Goal: Task Accomplishment & Management: Use online tool/utility

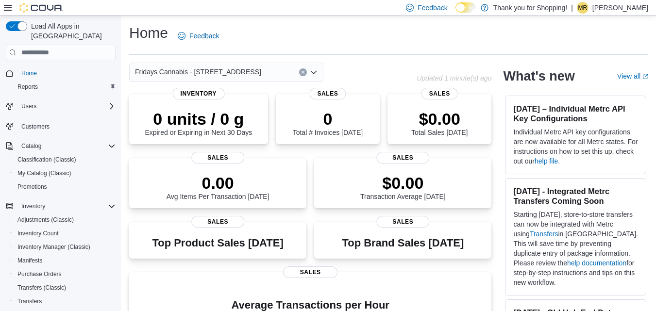
click at [353, 27] on div "Home Feedback" at bounding box center [388, 35] width 519 height 25
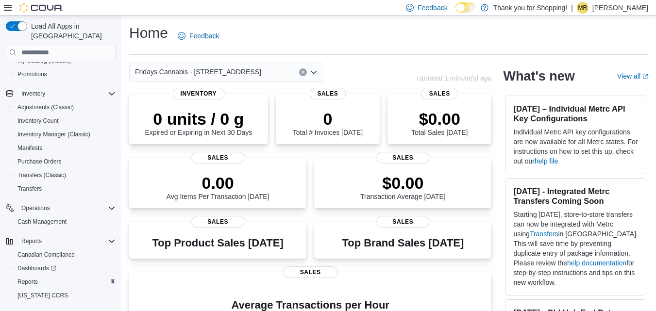
scroll to position [121, 0]
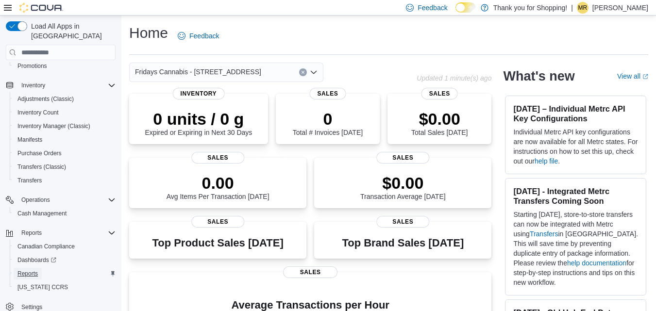
click at [28, 270] on span "Reports" at bounding box center [27, 274] width 20 height 8
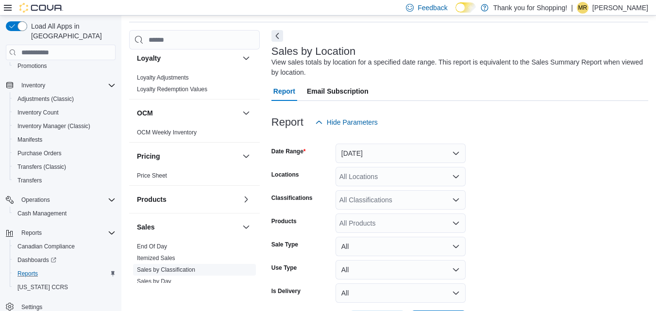
scroll to position [728, 0]
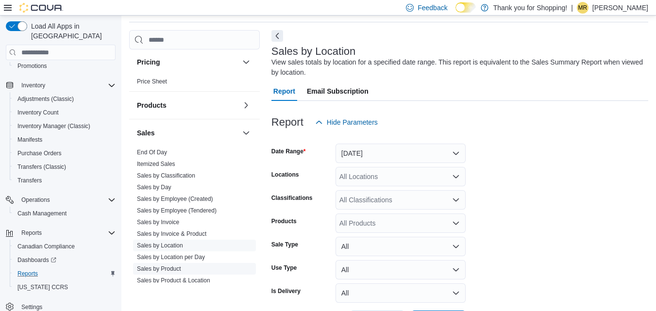
click at [173, 265] on link "Sales by Product" at bounding box center [159, 268] width 44 height 7
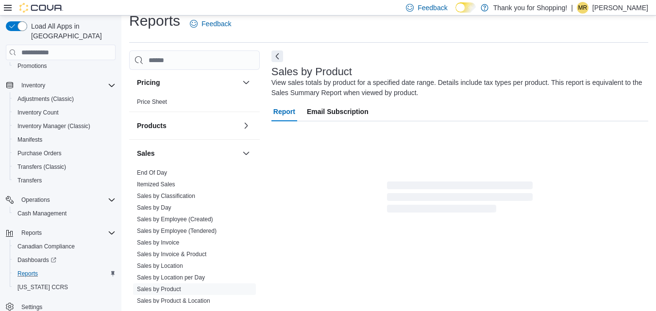
scroll to position [33, 0]
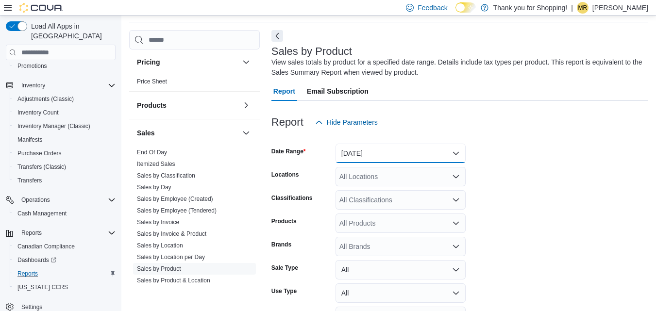
click at [388, 154] on button "[DATE]" at bounding box center [400, 153] width 130 height 19
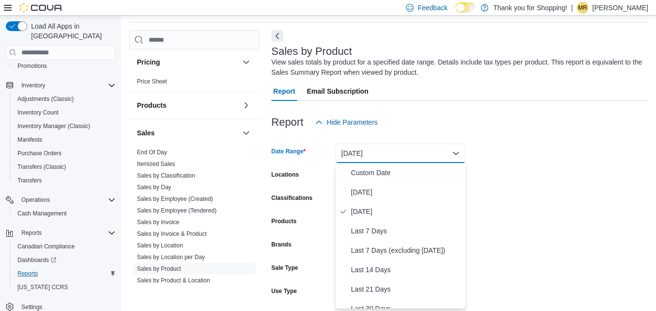
scroll to position [97, 0]
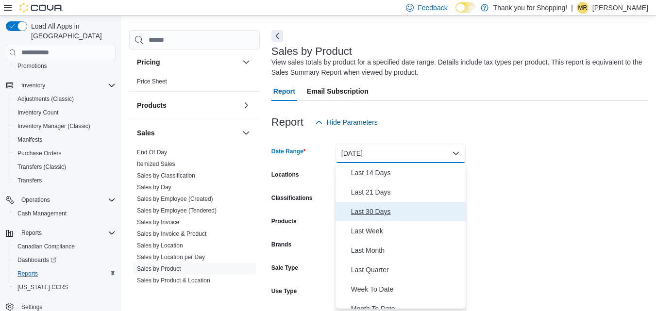
click at [371, 208] on span "Last 30 Days" at bounding box center [406, 212] width 111 height 12
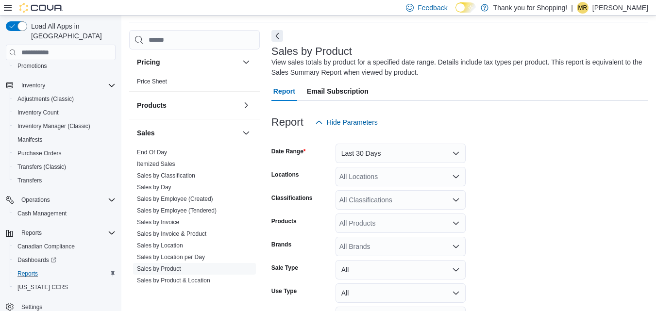
click at [539, 206] on form "Date Range Last 30 Days Locations All Locations Classifications All Classificat…" at bounding box center [459, 242] width 377 height 221
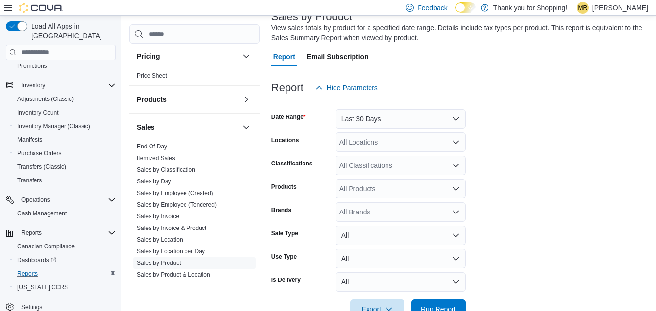
scroll to position [94, 0]
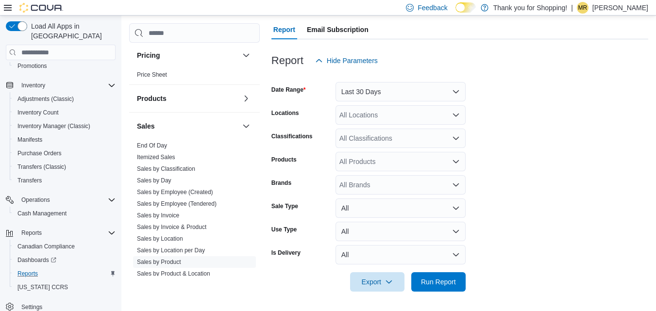
click at [431, 119] on div "All Locations" at bounding box center [400, 114] width 130 height 19
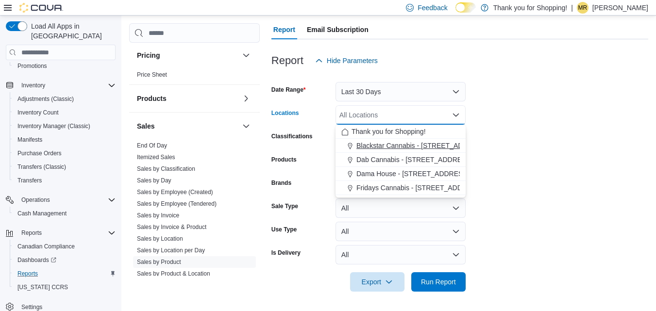
click at [397, 143] on span "Blackstar Cannabis - [STREET_ADDRESS] [GEOGRAPHIC_DATA]" at bounding box center [458, 146] width 204 height 10
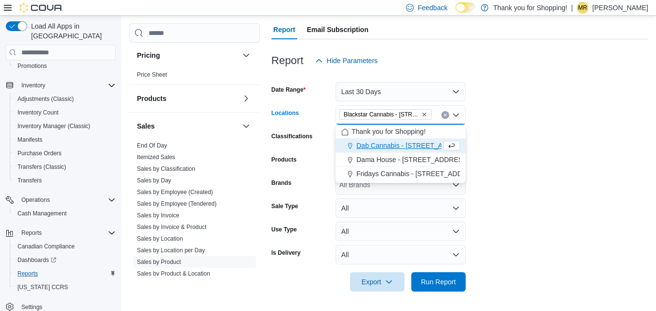
click at [560, 151] on form "Date Range Last 30 Days Locations Blackstar Cannabis - [STREET_ADDRESS] Etobico…" at bounding box center [459, 180] width 377 height 221
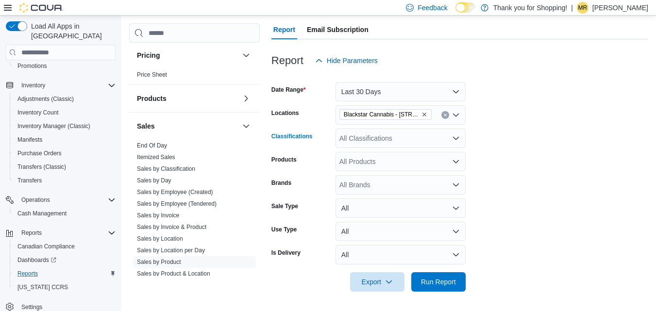
click at [399, 139] on div "All Classifications" at bounding box center [400, 138] width 130 height 19
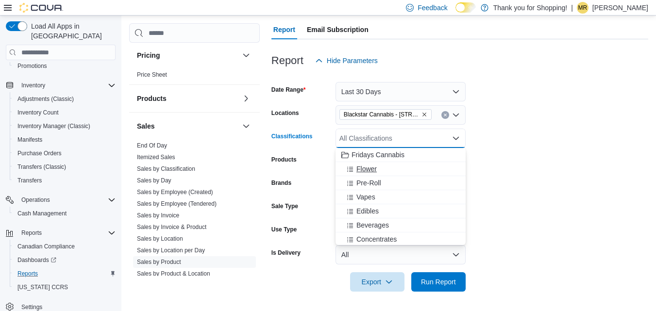
click at [365, 173] on span "Flower" at bounding box center [366, 169] width 20 height 10
click at [561, 180] on form "Date Range Last 30 Days Locations Blackstar Cannabis - [STREET_ADDRESS] Etobico…" at bounding box center [459, 180] width 377 height 221
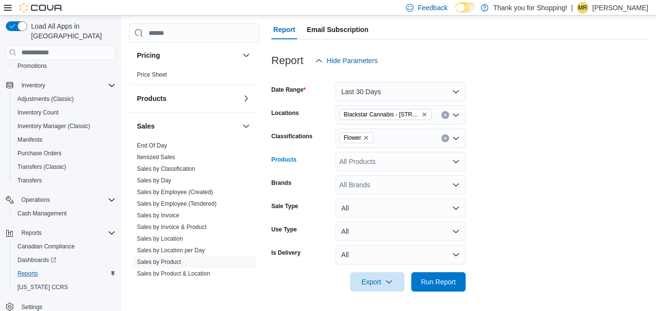
click at [376, 164] on div "All Products" at bounding box center [400, 161] width 130 height 19
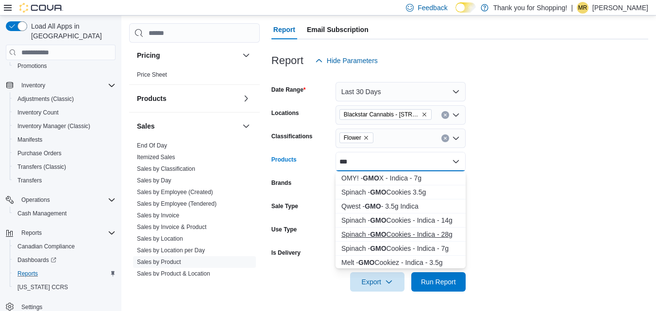
type input "***"
click at [418, 232] on div "Spinach - GMO Cookies - Indica - 28g" at bounding box center [400, 235] width 118 height 10
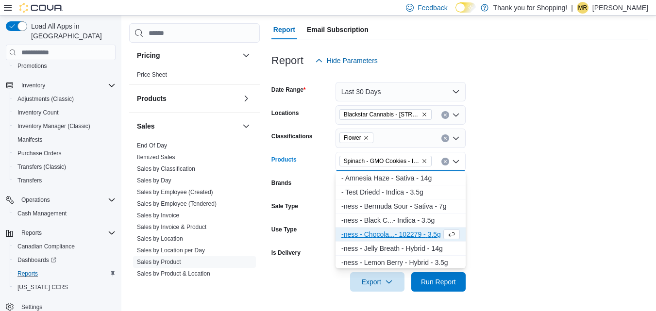
click at [522, 238] on form "Date Range Last 30 Days Locations Blackstar Cannabis - [STREET_ADDRESS] Etobico…" at bounding box center [459, 180] width 377 height 221
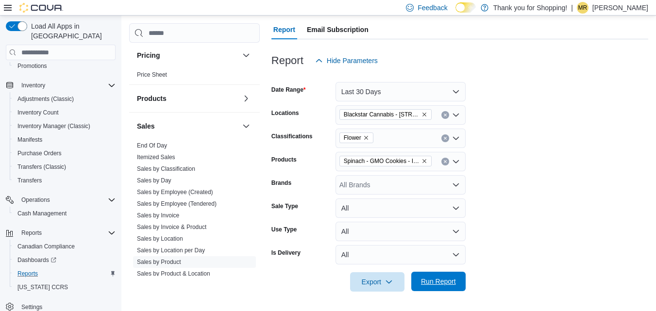
click at [453, 283] on span "Run Report" at bounding box center [438, 282] width 35 height 10
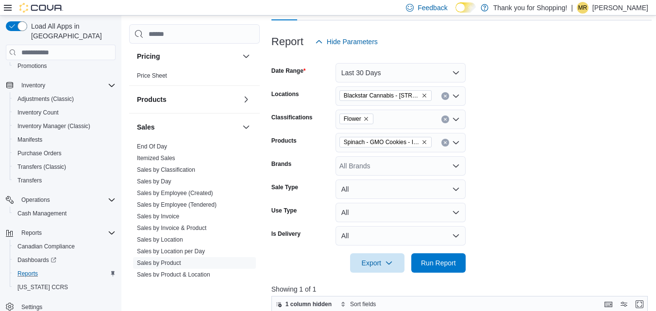
scroll to position [64, 0]
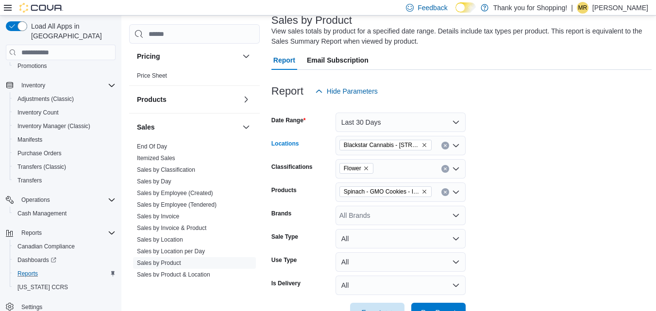
click at [423, 145] on icon "Remove Blackstar Cannabis - 666 Burnhamthorpe Rd. Etobicoke from selection in t…" at bounding box center [424, 145] width 6 height 6
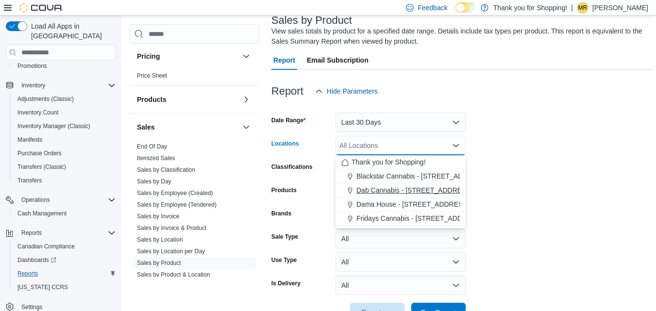
click at [411, 188] on span "Dab Cannabis - [STREET_ADDRESS]" at bounding box center [414, 190] width 116 height 10
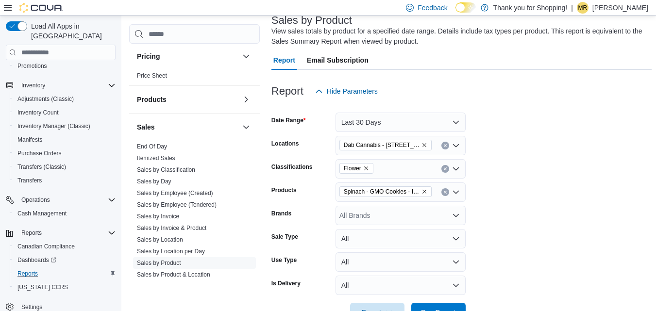
click at [583, 196] on form "Date Range Last 30 Days Locations Dab Cannabis - [STREET_ADDRESS] Classificatio…" at bounding box center [461, 211] width 380 height 221
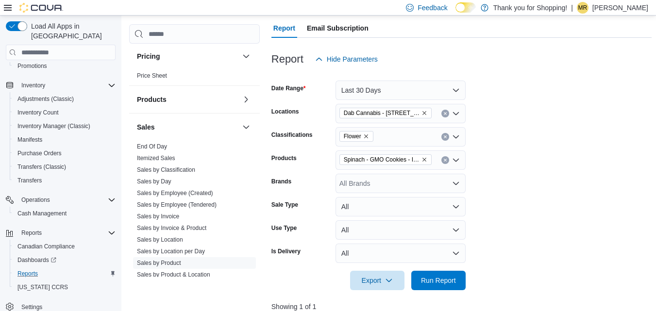
scroll to position [161, 0]
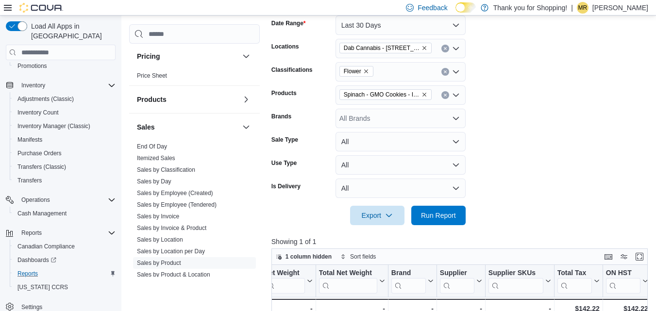
click at [434, 229] on div at bounding box center [461, 231] width 380 height 12
click at [439, 215] on span "Run Report" at bounding box center [438, 215] width 35 height 10
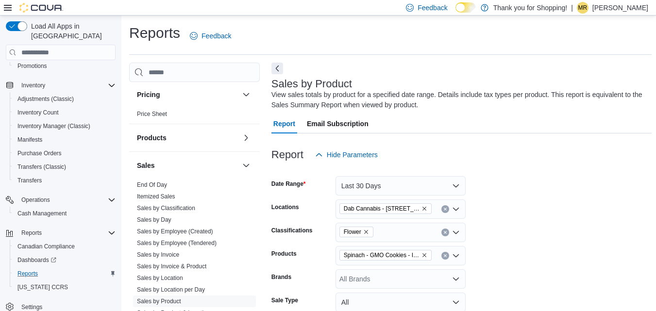
click at [371, 37] on div "Reports Feedback" at bounding box center [390, 35] width 522 height 25
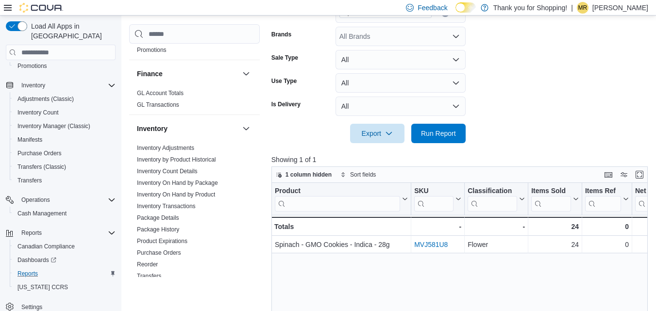
scroll to position [476, 0]
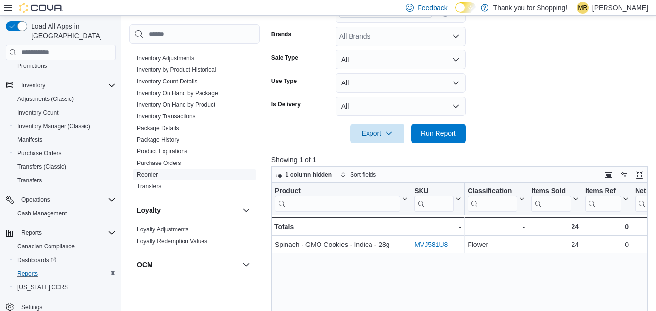
click at [145, 171] on span "Reorder" at bounding box center [147, 175] width 21 height 8
click at [150, 171] on link "Reorder" at bounding box center [147, 174] width 21 height 7
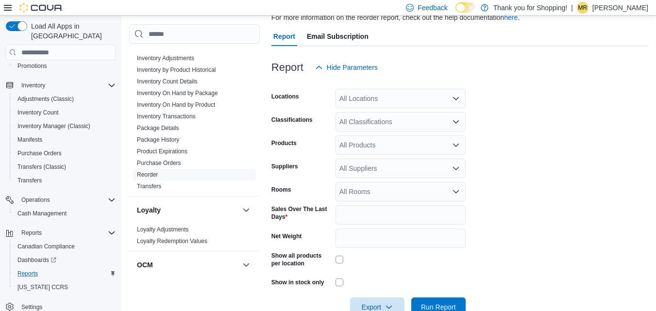
scroll to position [53, 0]
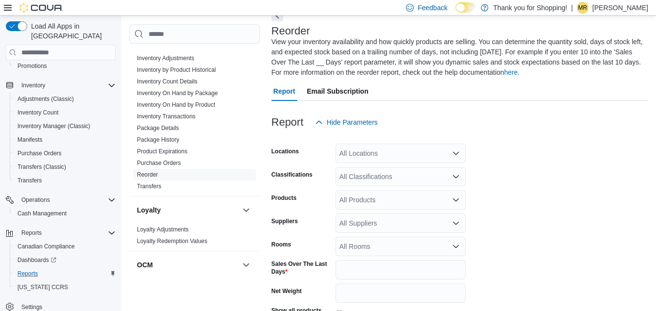
click at [395, 151] on div "All Locations" at bounding box center [400, 153] width 130 height 19
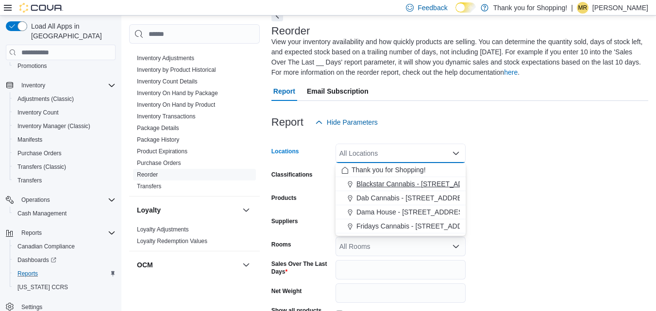
click at [387, 183] on span "Blackstar Cannabis - [STREET_ADDRESS] [GEOGRAPHIC_DATA]" at bounding box center [458, 184] width 204 height 10
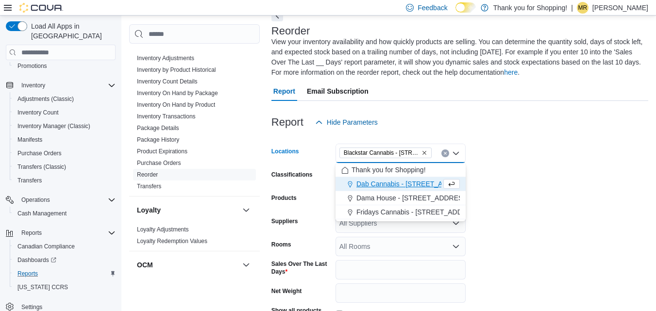
click at [596, 192] on form "Locations Blackstar Cannabis - [STREET_ADDRESS] Etobicoke Combo box. Selected. …" at bounding box center [459, 252] width 377 height 240
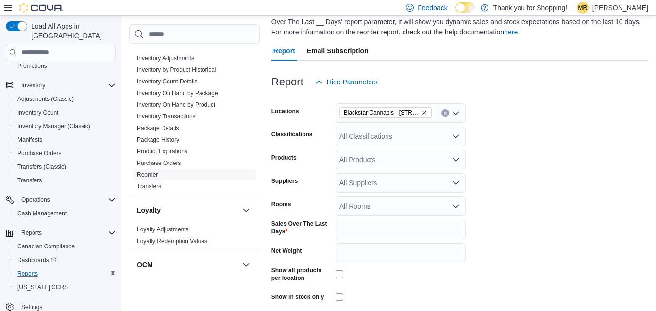
scroll to position [133, 0]
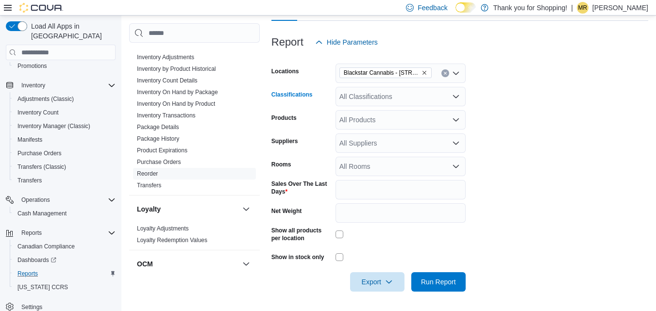
click at [420, 99] on div "All Classifications" at bounding box center [400, 96] width 130 height 19
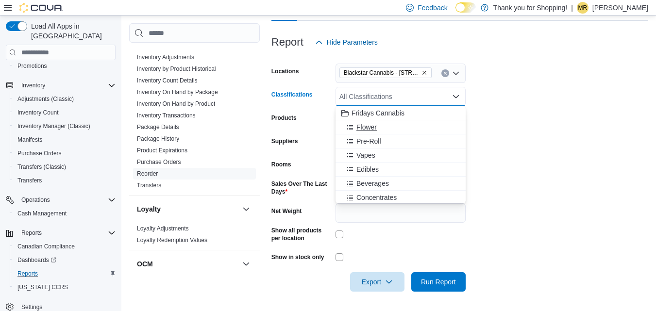
click at [367, 125] on span "Flower" at bounding box center [366, 127] width 20 height 10
click at [367, 125] on span "Pre-Roll" at bounding box center [368, 127] width 25 height 10
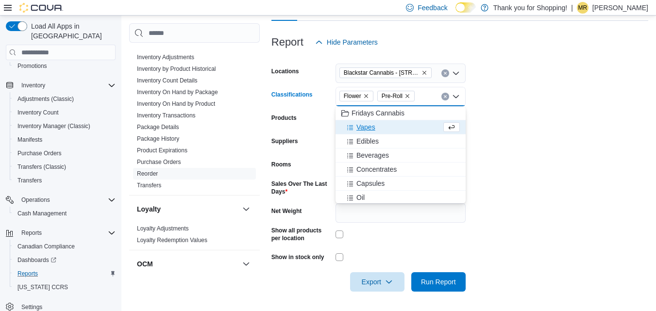
click at [367, 125] on span "Vapes" at bounding box center [365, 127] width 19 height 10
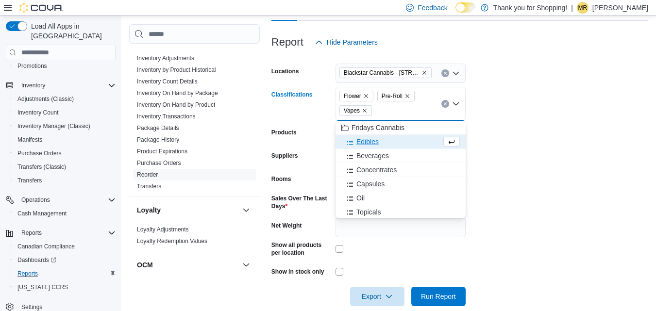
click at [367, 138] on span "Edibles" at bounding box center [367, 142] width 22 height 10
click at [369, 146] on span "Beverages" at bounding box center [372, 142] width 33 height 10
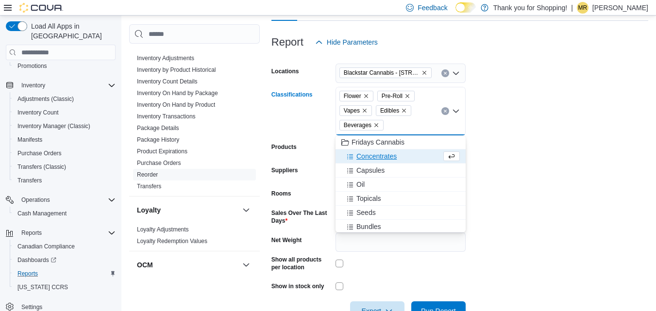
click at [372, 154] on span "Concentrates" at bounding box center [376, 156] width 40 height 10
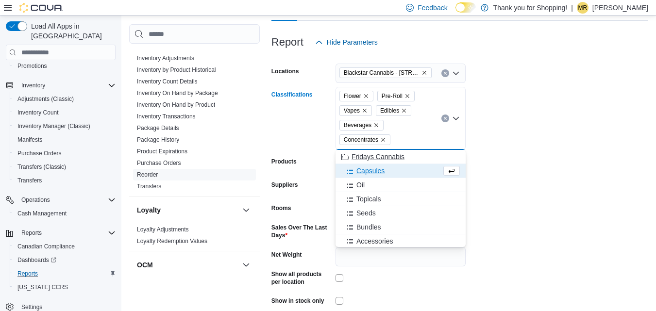
drag, startPoint x: 374, startPoint y: 164, endPoint x: 378, endPoint y: 177, distance: 13.8
click at [374, 165] on button "Capsules" at bounding box center [400, 171] width 130 height 14
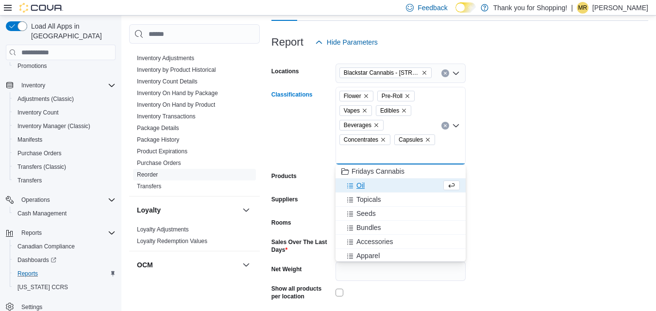
click at [373, 187] on div "Oil" at bounding box center [391, 186] width 100 height 10
click at [377, 193] on button "Seeds" at bounding box center [400, 200] width 130 height 14
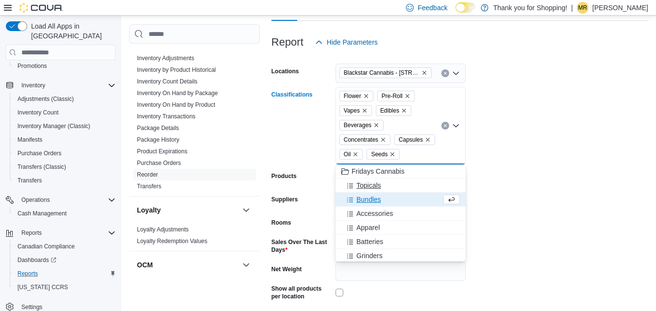
click at [376, 187] on span "Topicals" at bounding box center [368, 186] width 25 height 10
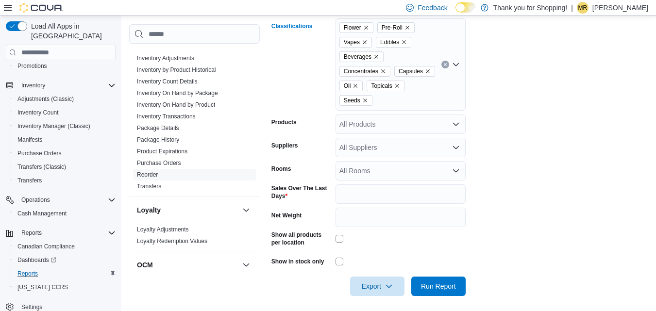
scroll to position [206, 0]
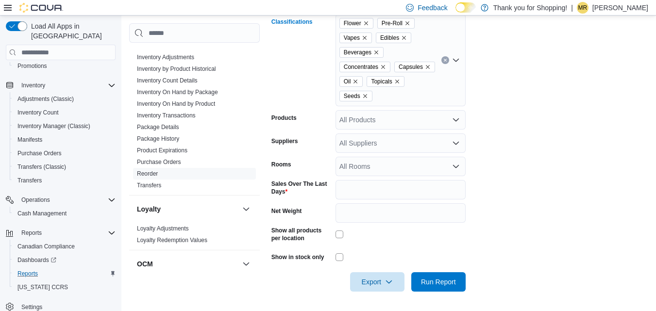
click at [548, 194] on form "Locations Blackstar Cannabis - [STREET_ADDRESS] Etobicoke Classifications Flowe…" at bounding box center [459, 135] width 377 height 312
click at [452, 282] on span "Run Report" at bounding box center [438, 282] width 35 height 10
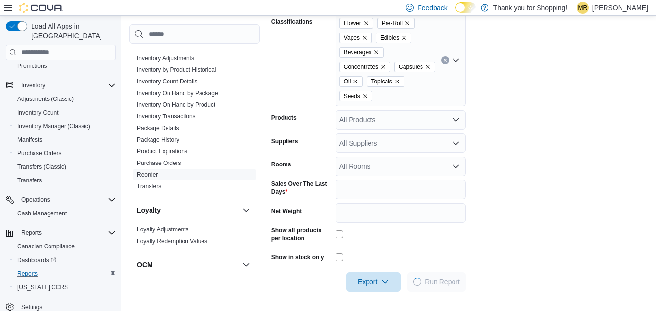
scroll to position [303, 0]
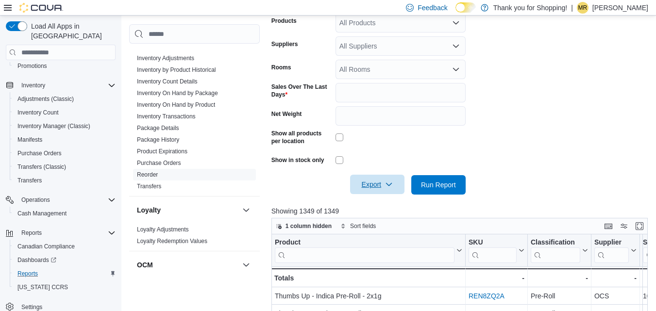
click at [378, 183] on span "Export" at bounding box center [377, 184] width 43 height 19
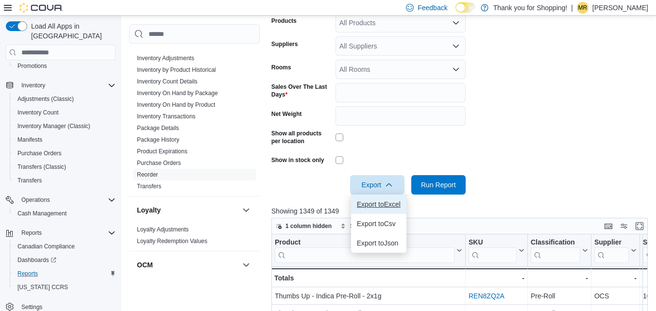
click at [384, 210] on button "Export to Excel" at bounding box center [378, 204] width 55 height 19
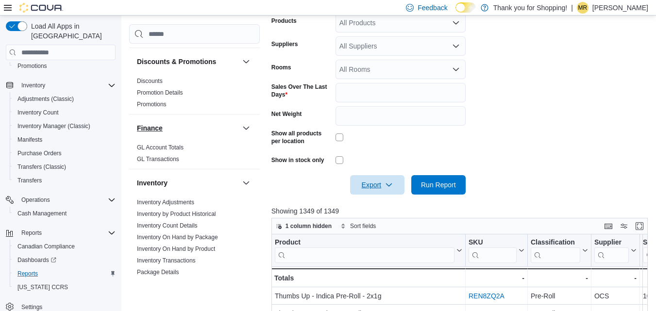
scroll to position [379, 0]
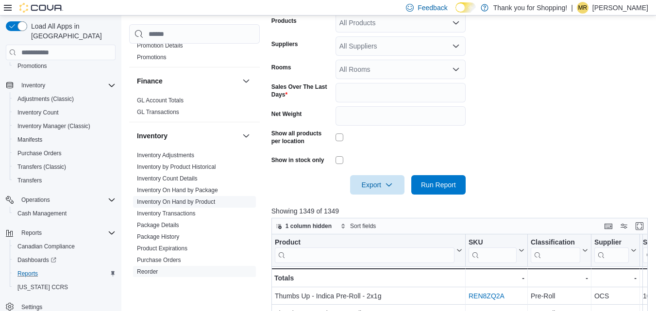
click at [190, 198] on link "Inventory On Hand by Product" at bounding box center [176, 201] width 78 height 7
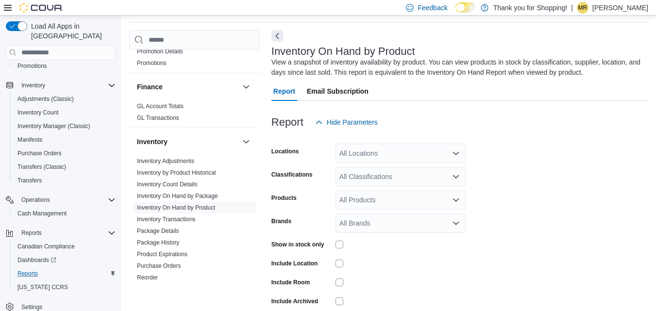
scroll to position [77, 0]
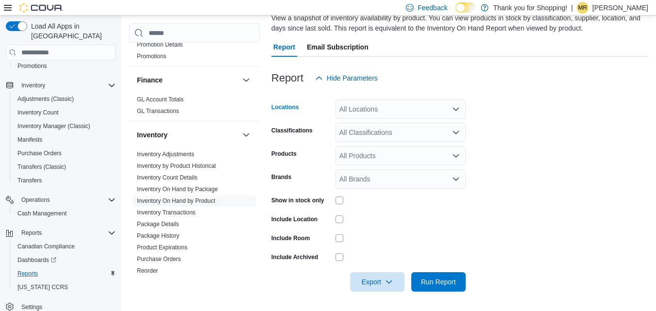
click at [450, 103] on div "All Locations" at bounding box center [400, 108] width 130 height 19
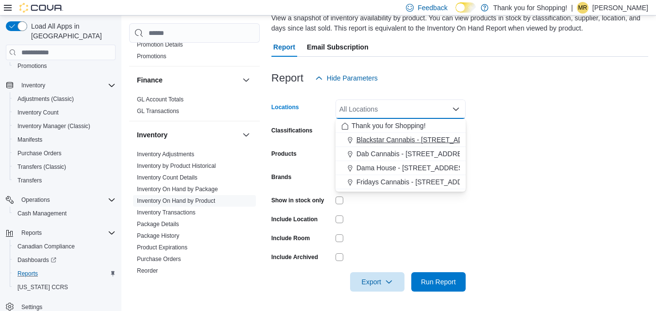
click at [429, 137] on span "Blackstar Cannabis - [STREET_ADDRESS] [GEOGRAPHIC_DATA]" at bounding box center [458, 140] width 204 height 10
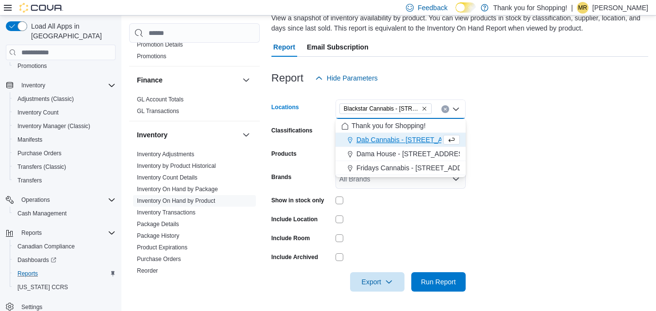
click at [520, 137] on form "Locations Blackstar Cannabis - [STREET_ADDRESS] Etobicoke Combo box. Selected. …" at bounding box center [459, 190] width 377 height 204
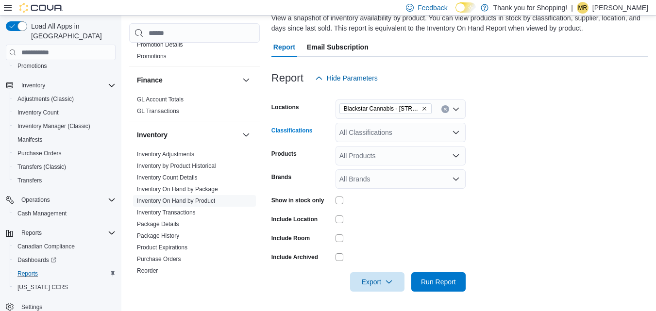
click at [406, 128] on div "All Classifications" at bounding box center [400, 132] width 130 height 19
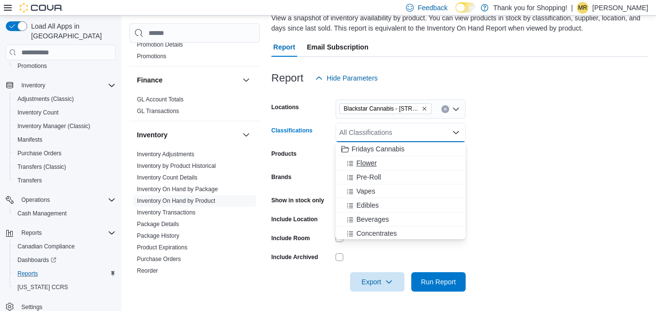
click at [369, 164] on span "Flower" at bounding box center [366, 163] width 20 height 10
click at [369, 164] on span "Pre-Roll" at bounding box center [368, 163] width 25 height 10
click at [369, 164] on span "Vapes" at bounding box center [365, 163] width 19 height 10
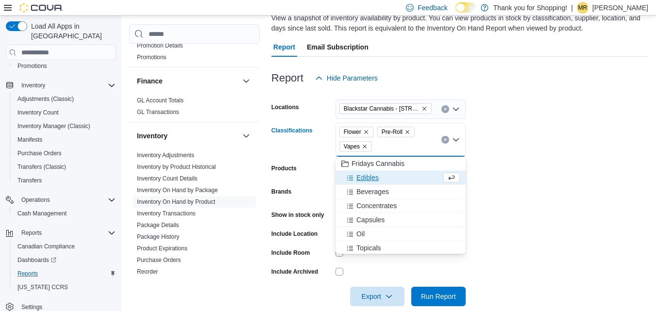
click at [368, 181] on span "Edibles" at bounding box center [367, 178] width 22 height 10
click at [370, 180] on span "Beverages" at bounding box center [372, 178] width 33 height 10
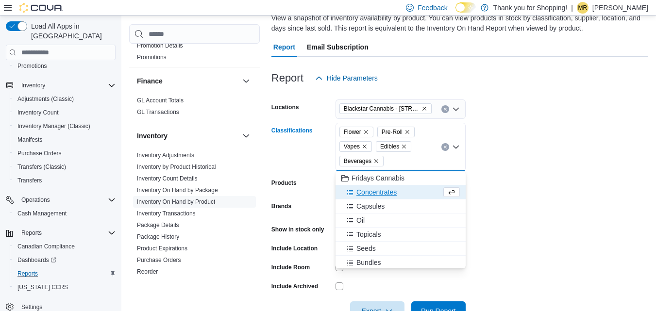
click at [375, 189] on span "Concentrates" at bounding box center [376, 192] width 40 height 10
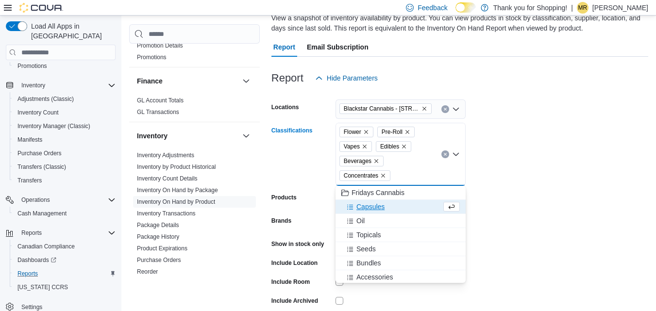
click at [378, 204] on span "Capsules" at bounding box center [370, 207] width 28 height 10
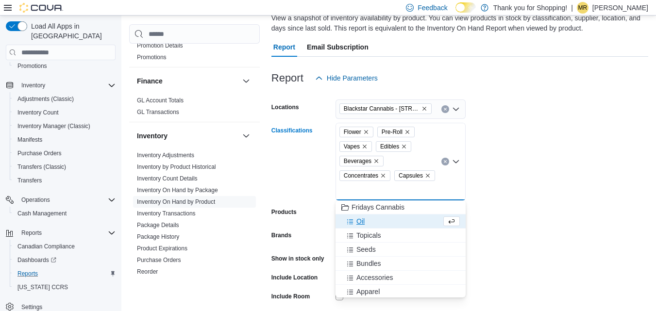
click at [373, 219] on div "Oil" at bounding box center [391, 221] width 100 height 10
click at [378, 224] on span "Topicals" at bounding box center [368, 221] width 25 height 10
click at [373, 223] on span "Seeds" at bounding box center [365, 221] width 19 height 10
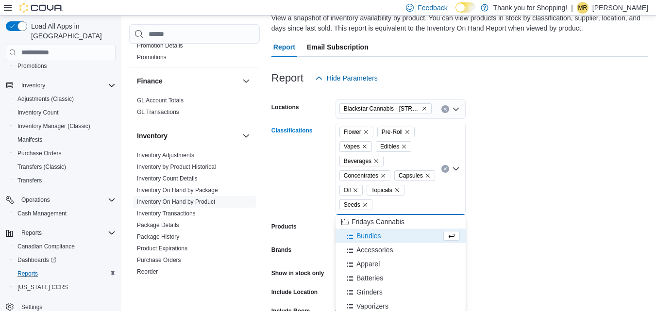
click at [523, 218] on form "Locations Blackstar Cannabis - [STREET_ADDRESS] Etobicoke Classifications Flowe…" at bounding box center [459, 226] width 377 height 277
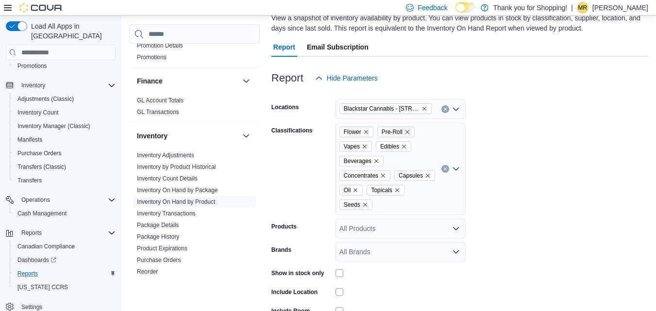
scroll to position [149, 0]
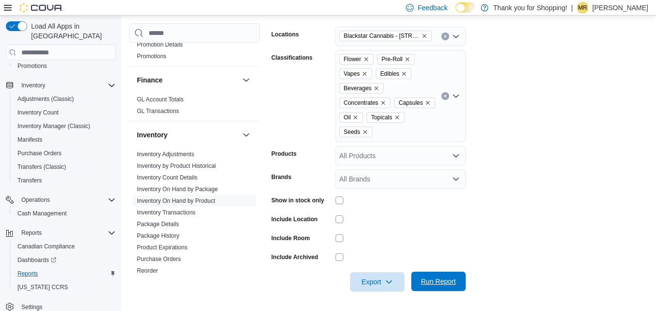
click at [446, 283] on span "Run Report" at bounding box center [438, 282] width 35 height 10
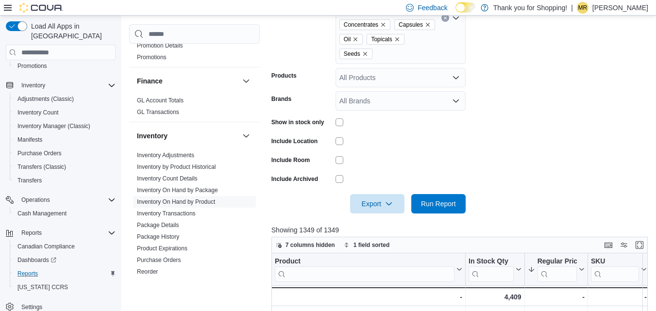
scroll to position [295, 0]
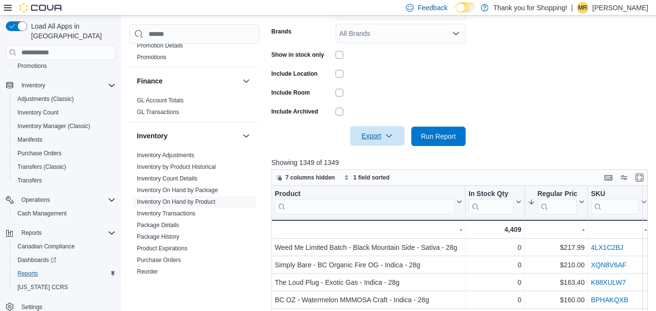
click at [369, 135] on span "Export" at bounding box center [377, 135] width 43 height 19
click at [376, 173] on span "Export to Csv" at bounding box center [379, 175] width 44 height 8
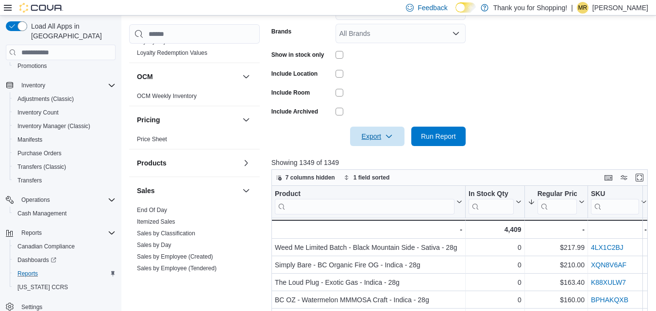
scroll to position [767, 0]
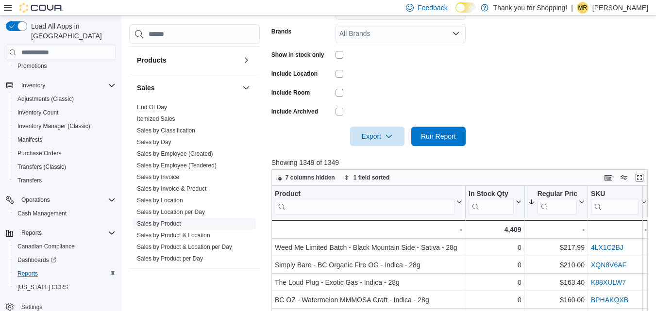
click at [176, 220] on link "Sales by Product" at bounding box center [159, 223] width 44 height 7
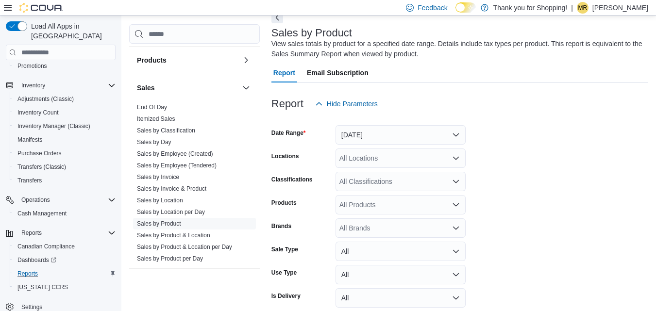
scroll to position [33, 0]
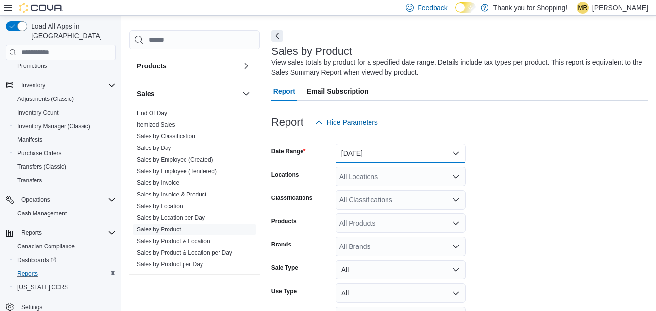
click at [389, 155] on button "[DATE]" at bounding box center [400, 153] width 130 height 19
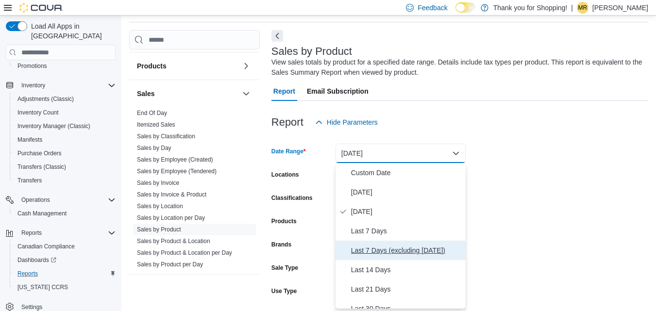
click at [395, 250] on span "Last 7 Days (excluding [DATE])" at bounding box center [406, 251] width 111 height 12
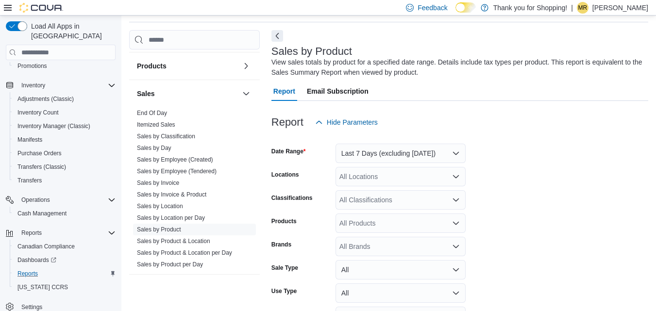
click at [548, 212] on form "Date Range Last 7 Days (excluding [DATE]) Locations All Locations Classificatio…" at bounding box center [459, 242] width 377 height 221
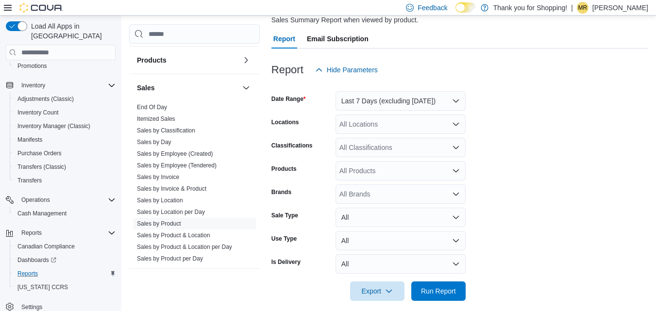
scroll to position [94, 0]
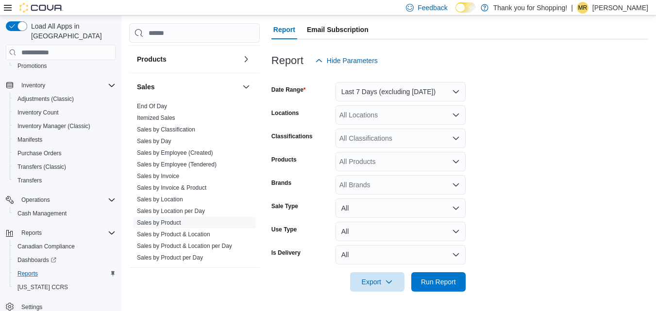
click at [385, 107] on div "All Locations" at bounding box center [400, 114] width 130 height 19
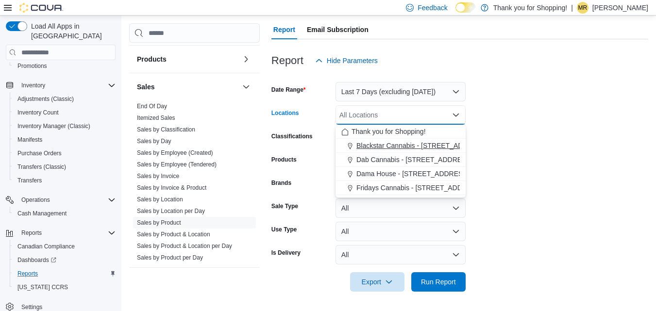
click at [375, 146] on span "Blackstar Cannabis - [STREET_ADDRESS] [GEOGRAPHIC_DATA]" at bounding box center [458, 146] width 204 height 10
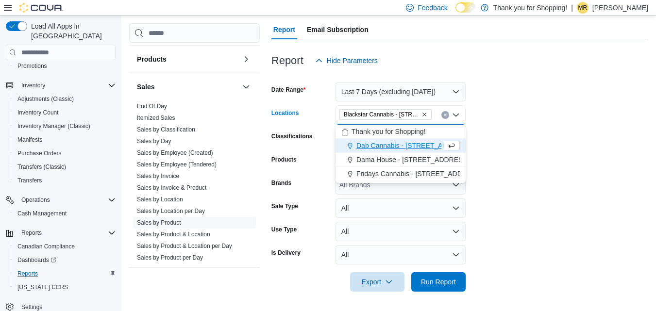
click at [555, 165] on form "Date Range Last 7 Days (excluding [DATE]) Locations Blackstar Cannabis - [STREE…" at bounding box center [459, 180] width 377 height 221
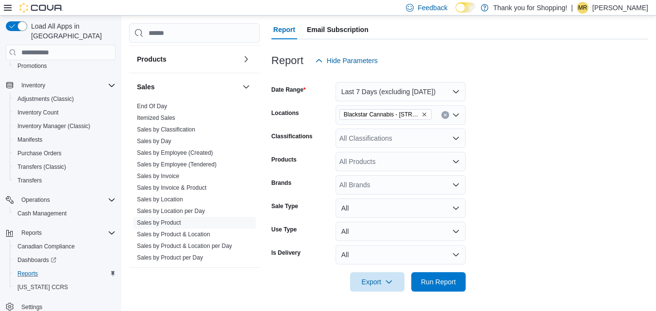
click at [387, 132] on div "All Classifications" at bounding box center [400, 138] width 130 height 19
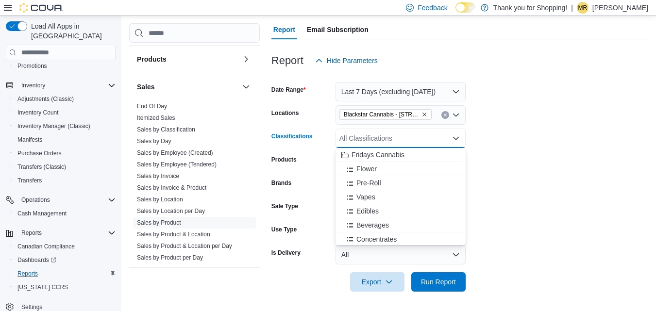
click at [367, 165] on span "Flower" at bounding box center [366, 169] width 20 height 10
click at [368, 167] on span "Pre-Roll" at bounding box center [368, 169] width 25 height 10
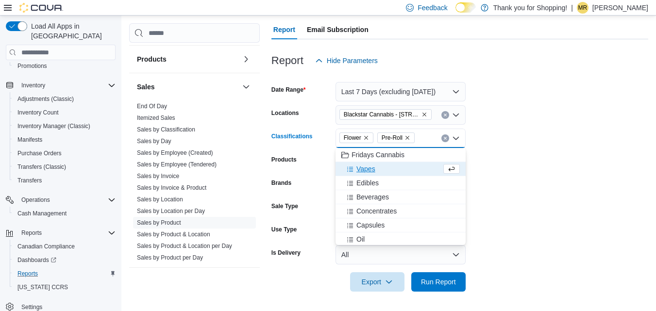
click at [369, 171] on span "Vapes" at bounding box center [365, 169] width 19 height 10
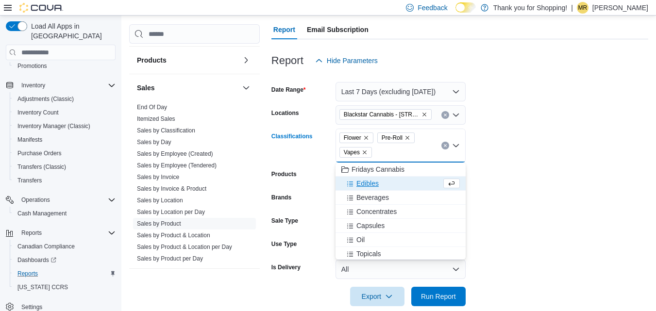
click at [373, 181] on span "Edibles" at bounding box center [367, 184] width 22 height 10
click at [383, 182] on span "Beverages" at bounding box center [372, 184] width 33 height 10
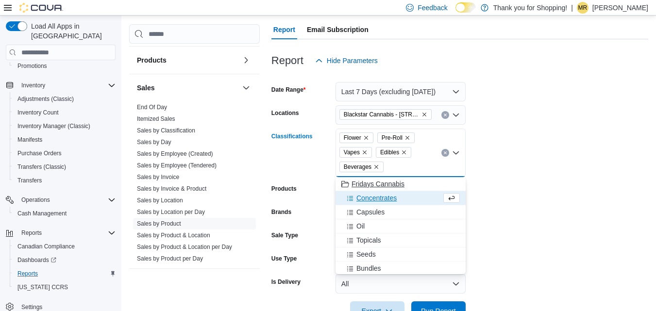
click at [391, 197] on span "Concentrates" at bounding box center [376, 198] width 40 height 10
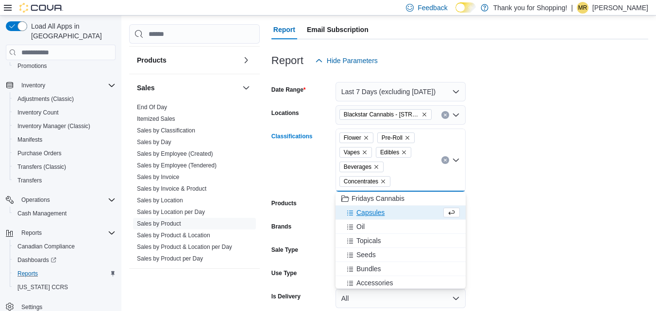
click at [382, 209] on span "Capsules" at bounding box center [370, 213] width 28 height 10
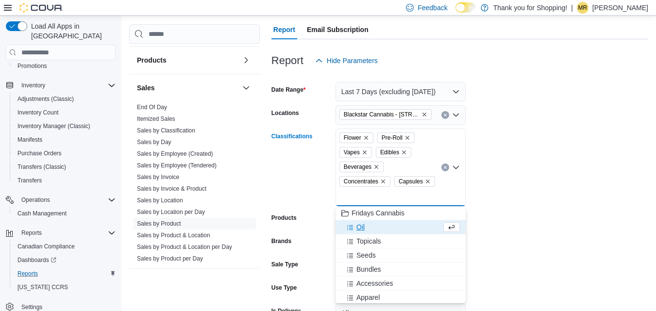
click at [377, 223] on div "Oil" at bounding box center [391, 227] width 100 height 10
click at [385, 226] on div "Topicals" at bounding box center [391, 227] width 100 height 10
click at [378, 225] on div "Seeds" at bounding box center [391, 227] width 100 height 10
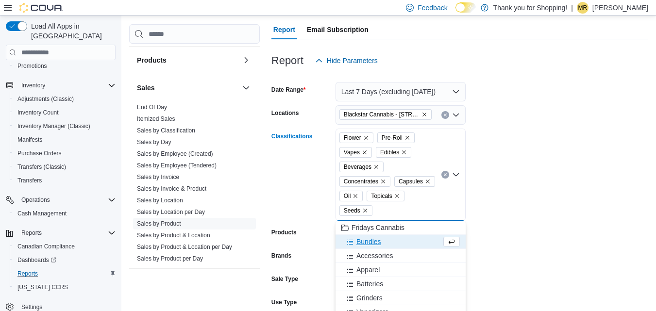
click at [573, 233] on form "Date Range Last 7 Days (excluding [DATE]) Locations Blackstar Cannabis - [STREE…" at bounding box center [459, 217] width 377 height 294
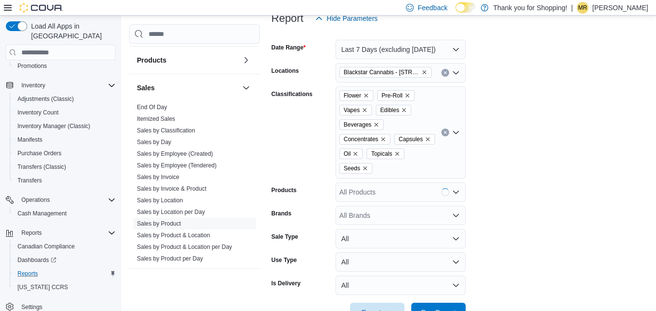
scroll to position [167, 0]
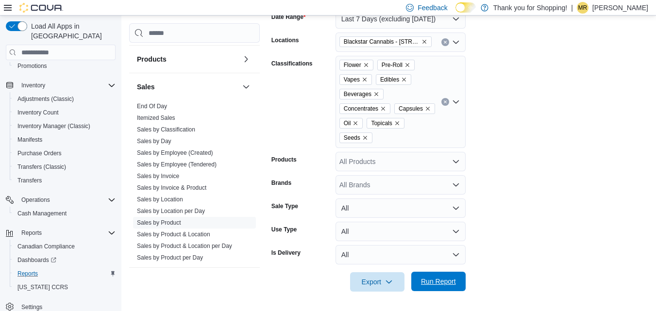
click at [444, 278] on span "Run Report" at bounding box center [438, 282] width 35 height 10
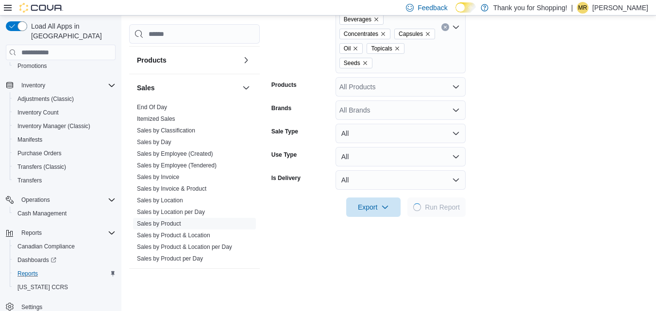
scroll to position [312, 0]
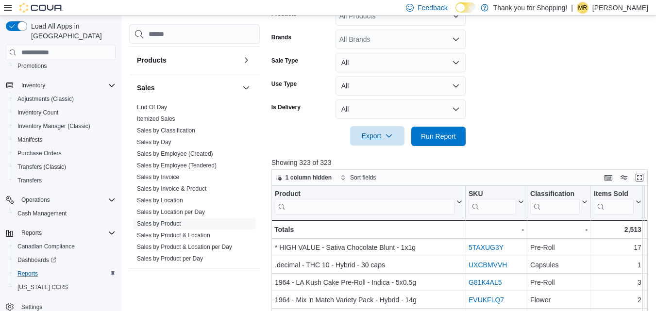
click at [378, 139] on span "Export" at bounding box center [377, 135] width 43 height 19
click at [370, 176] on span "Export to Csv" at bounding box center [379, 175] width 44 height 8
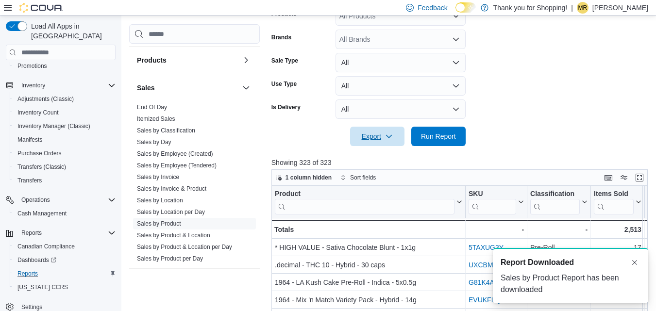
scroll to position [0, 0]
